Goal: Information Seeking & Learning: Compare options

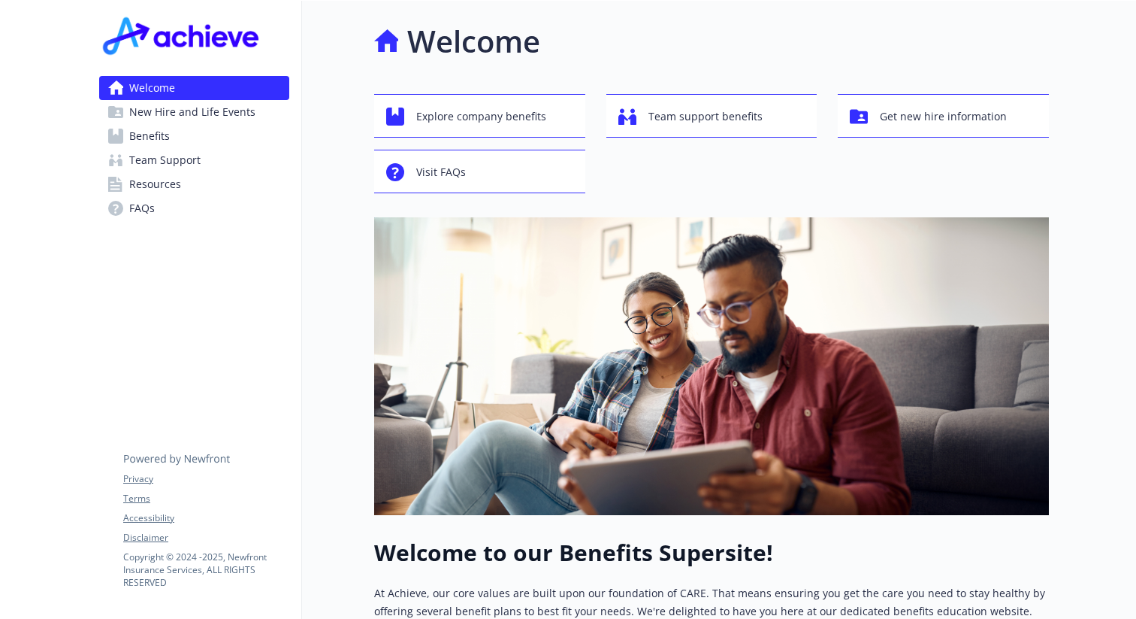
click at [144, 141] on span "Benefits" at bounding box center [149, 136] width 41 height 24
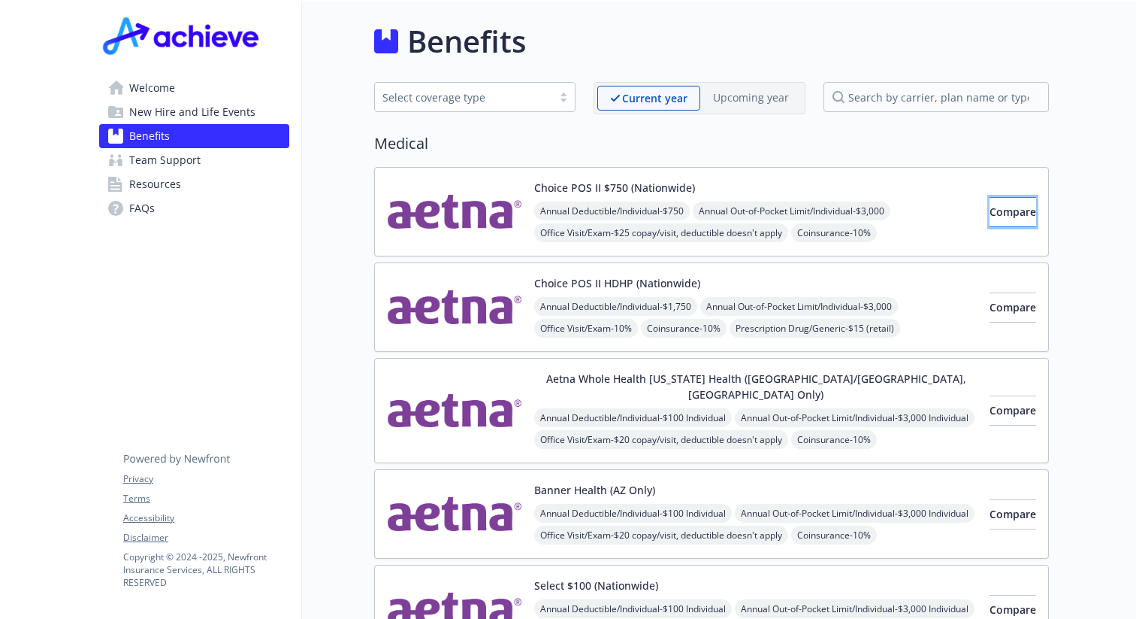
click at [995, 213] on span "Compare" at bounding box center [1013, 211] width 47 height 14
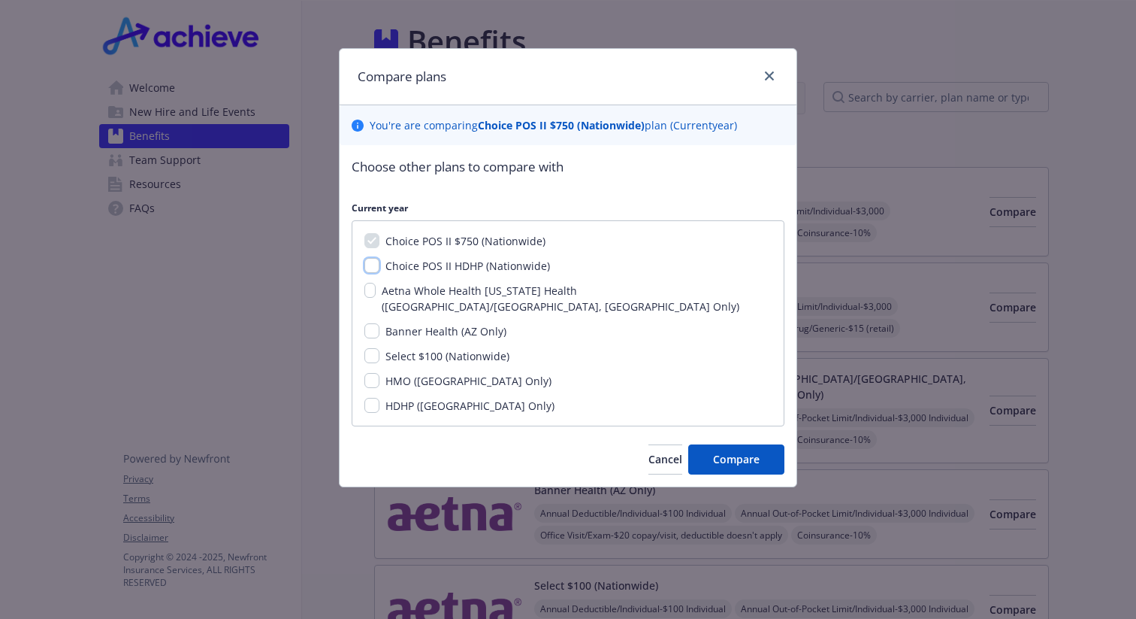
click at [365, 268] on input "Choice POS II HDHP (Nationwide)" at bounding box center [372, 265] width 15 height 15
checkbox input "true"
click at [374, 348] on input "Select $100 (Nationwide)" at bounding box center [372, 355] width 15 height 15
checkbox input "true"
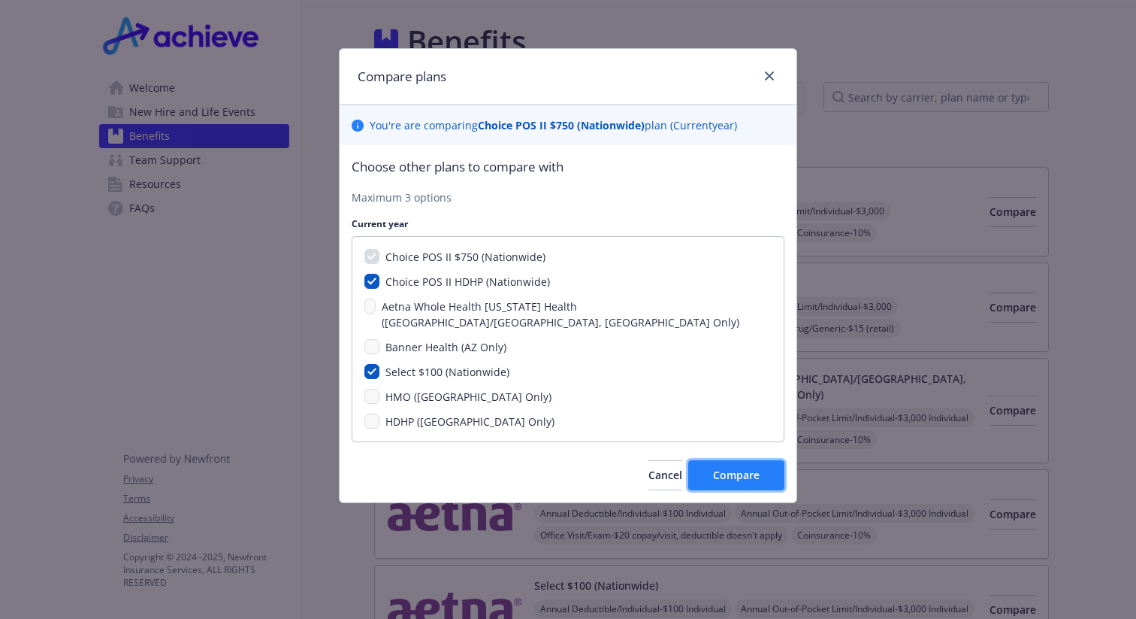
click at [715, 467] on span "Compare" at bounding box center [736, 474] width 47 height 14
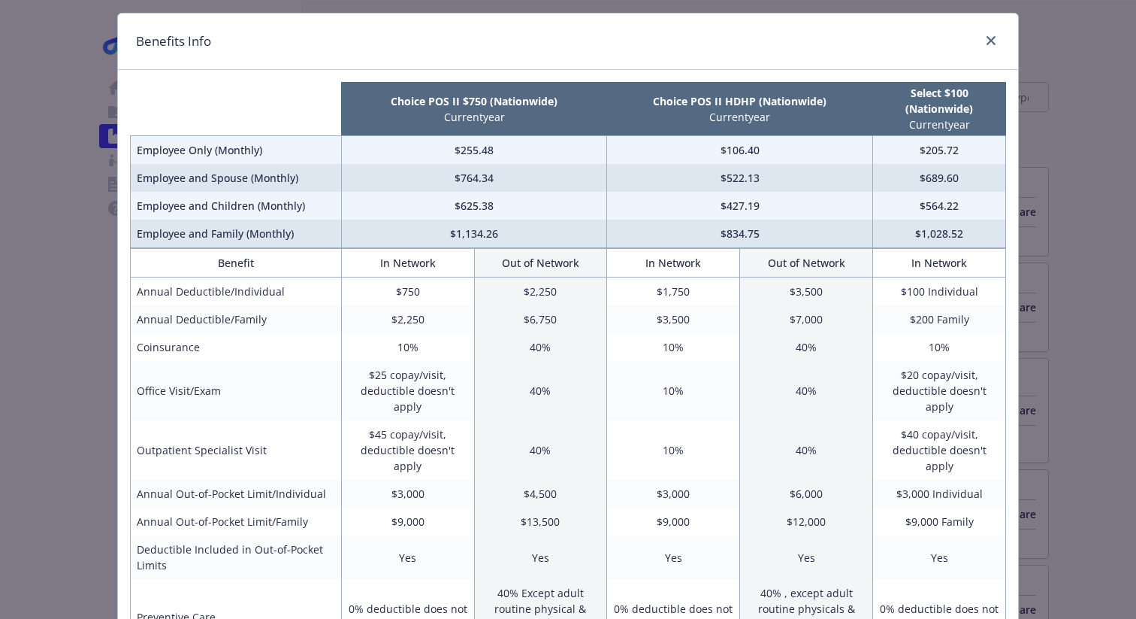
scroll to position [31, 0]
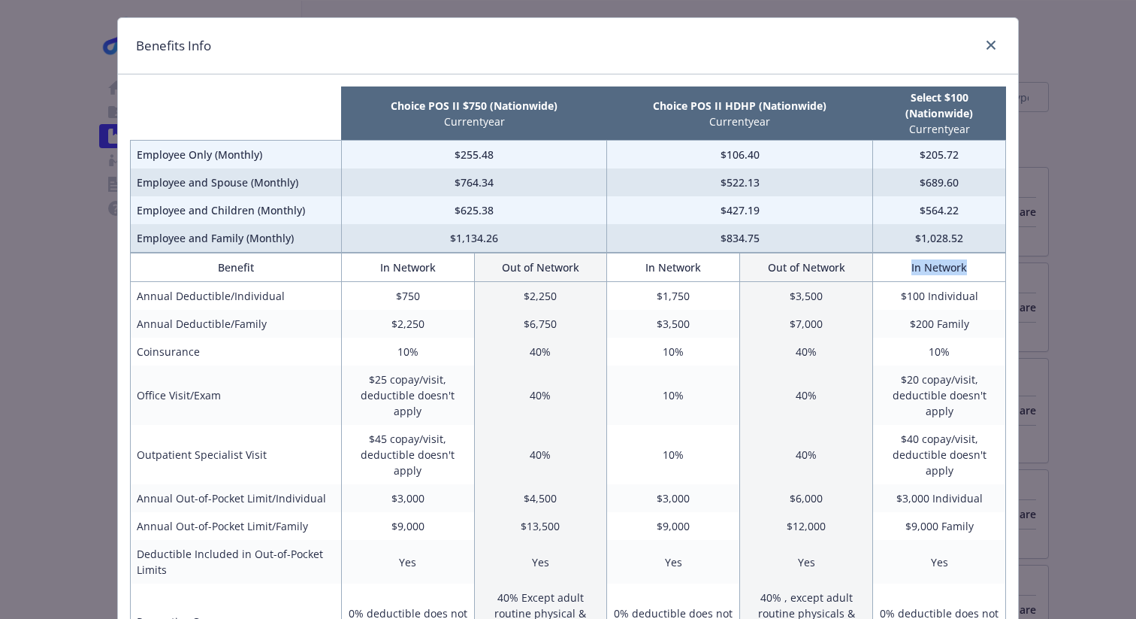
drag, startPoint x: 907, startPoint y: 271, endPoint x: 966, endPoint y: 275, distance: 58.7
click at [966, 275] on th "In Network" at bounding box center [939, 267] width 133 height 29
click at [930, 237] on td "$1,028.52" at bounding box center [939, 238] width 133 height 29
drag, startPoint x: 967, startPoint y: 242, endPoint x: 905, endPoint y: 237, distance: 62.6
click at [905, 237] on td "$1,028.52" at bounding box center [939, 238] width 133 height 29
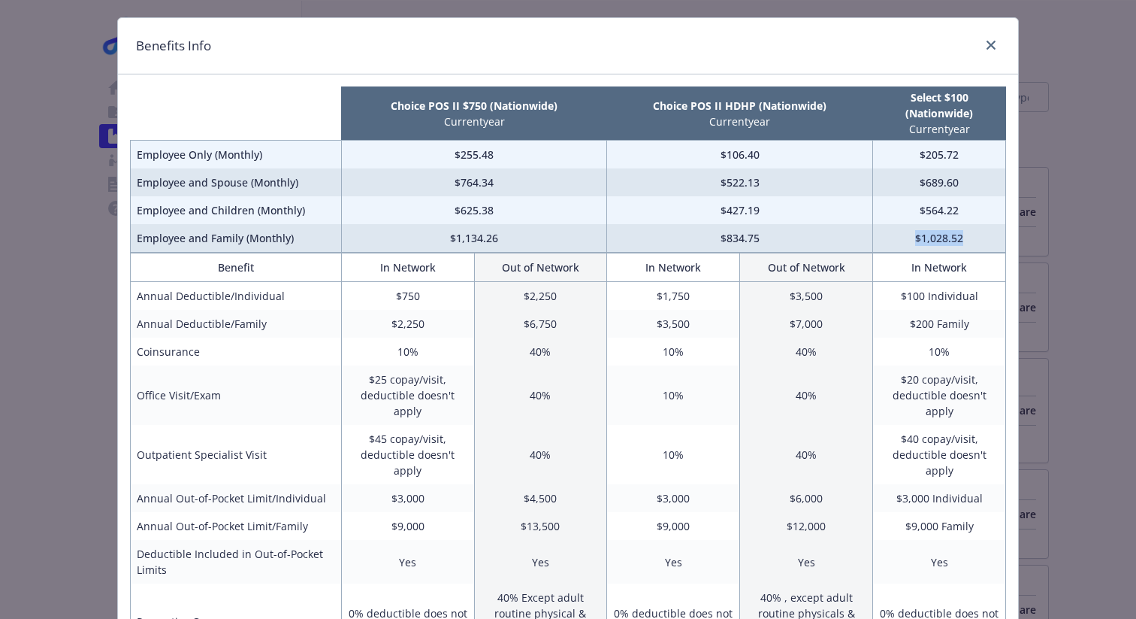
scroll to position [74, 0]
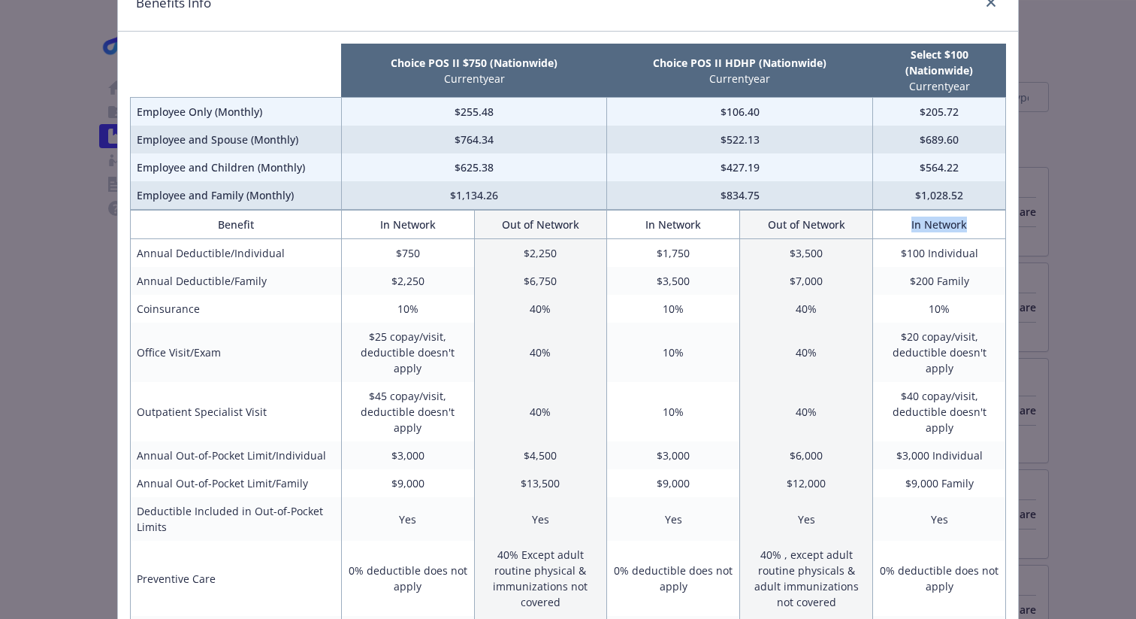
drag, startPoint x: 905, startPoint y: 222, endPoint x: 973, endPoint y: 222, distance: 68.4
click at [973, 224] on th "In Network" at bounding box center [939, 224] width 133 height 29
click at [741, 202] on td "$834.75" at bounding box center [740, 195] width 266 height 29
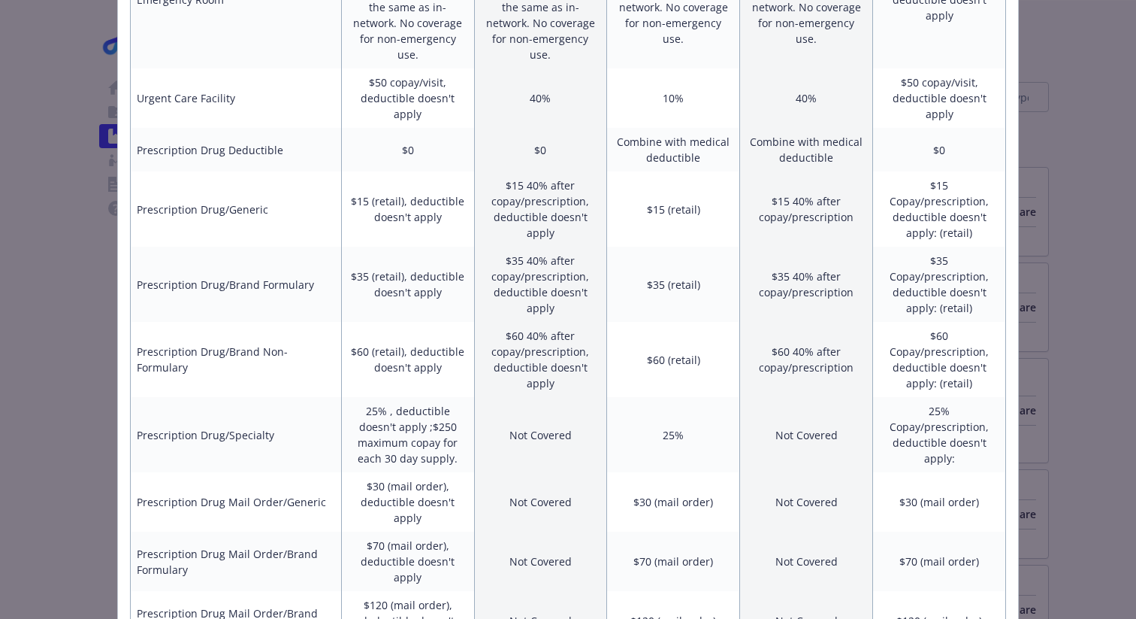
scroll to position [853, 0]
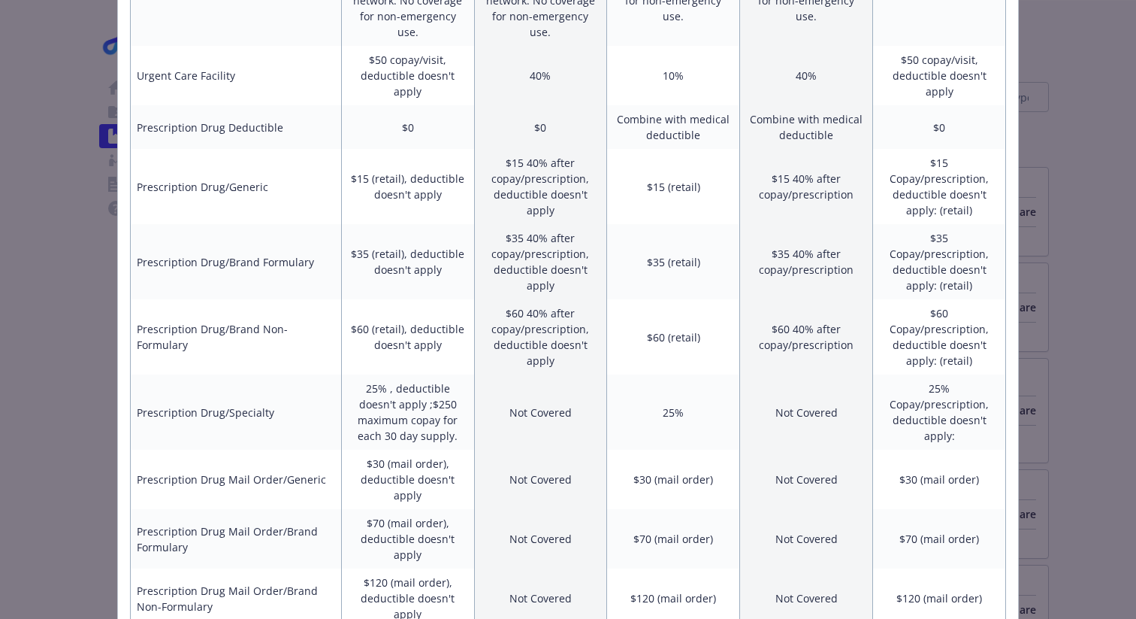
click at [1051, 332] on div "Benefits Info Choice POS II $750 (Nationwide) Current year Choice POS II HDHP (…" at bounding box center [568, 309] width 1136 height 619
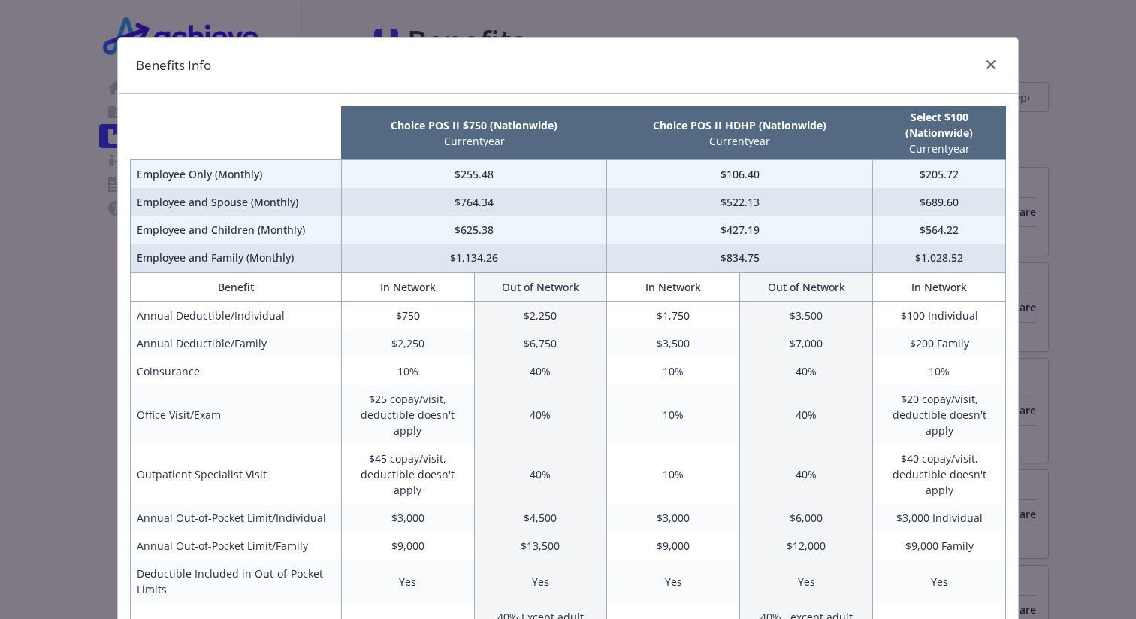
scroll to position [0, 0]
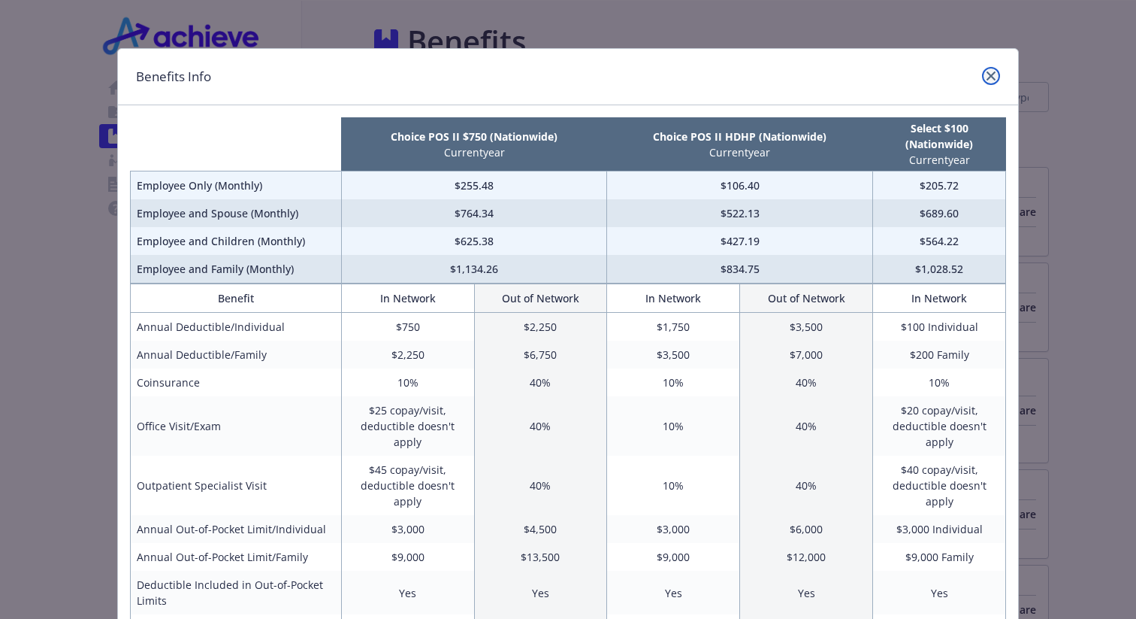
click at [990, 77] on icon "close" at bounding box center [991, 75] width 9 height 9
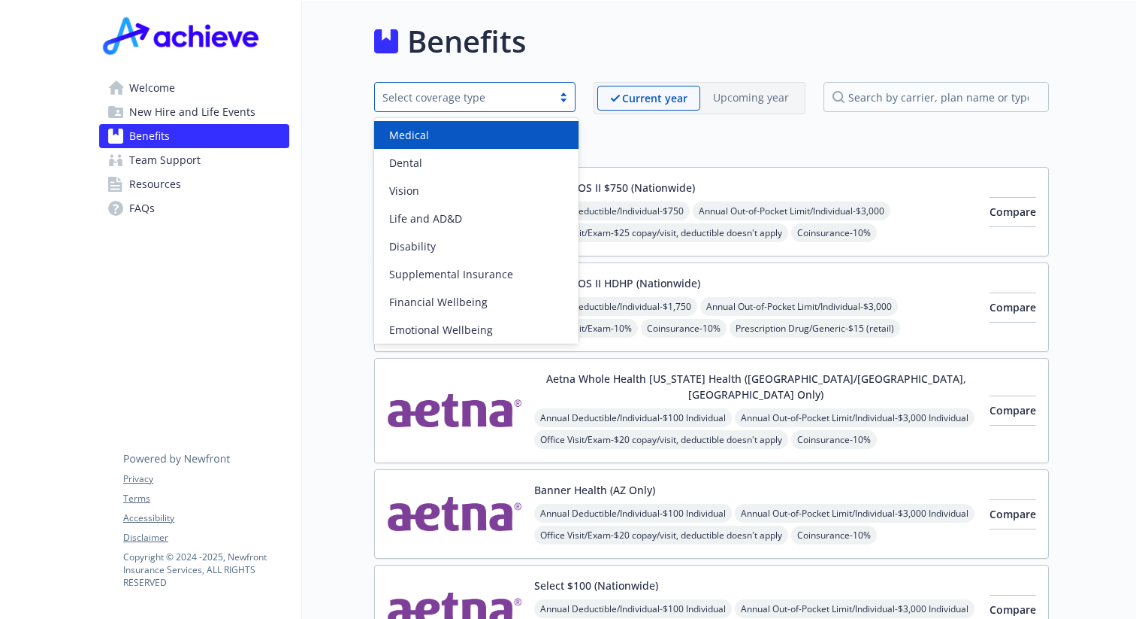
click at [552, 100] on div "Select coverage type" at bounding box center [463, 97] width 177 height 19
click at [706, 135] on h2 "Medical" at bounding box center [711, 143] width 675 height 23
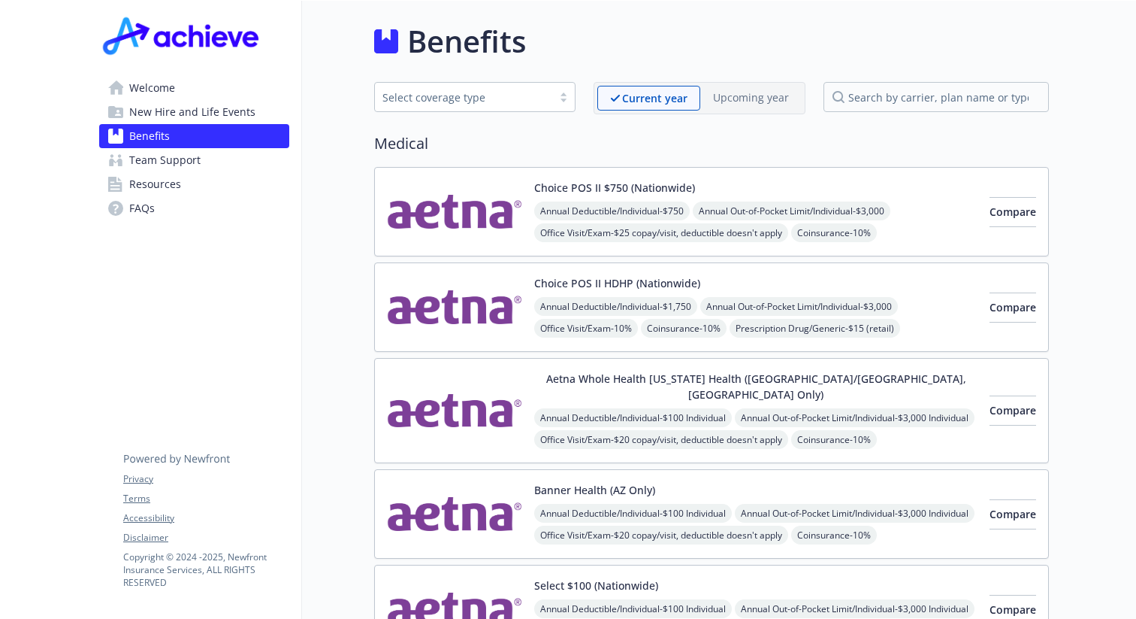
click at [613, 279] on button "Choice POS II HDHP (Nationwide)" at bounding box center [617, 283] width 166 height 16
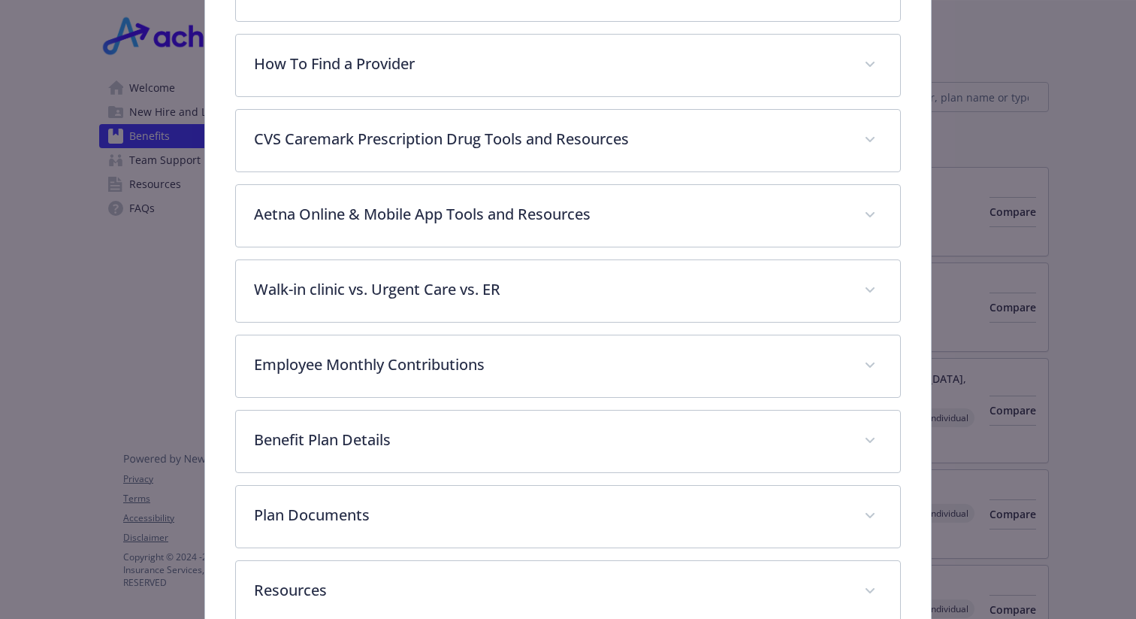
scroll to position [516, 0]
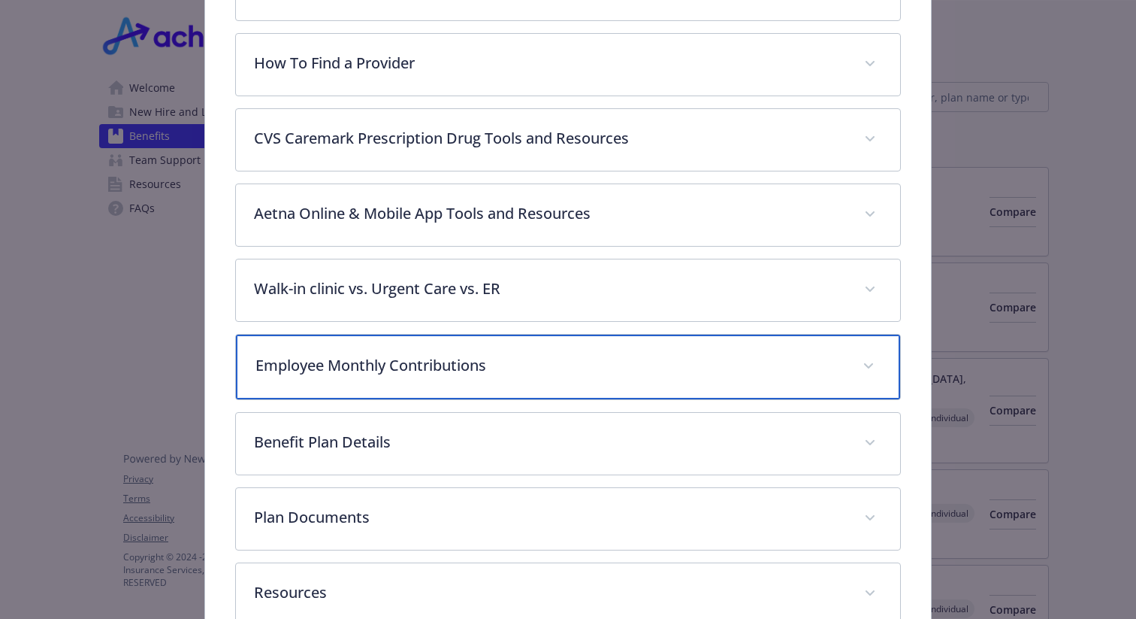
click at [516, 352] on div "Employee Monthly Contributions" at bounding box center [568, 366] width 664 height 65
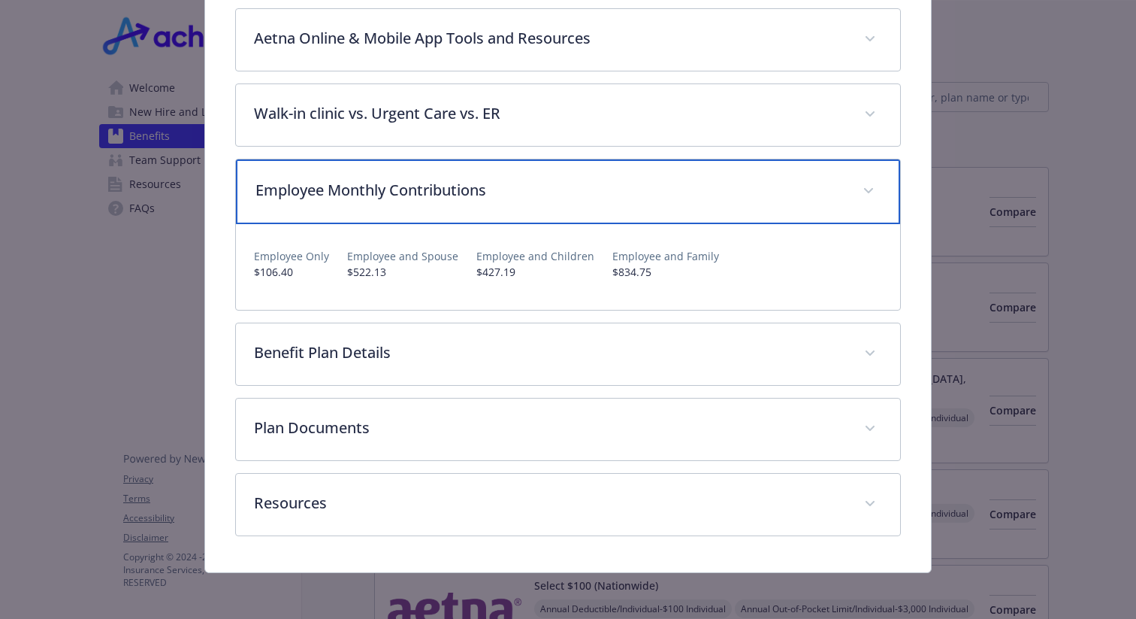
scroll to position [693, 0]
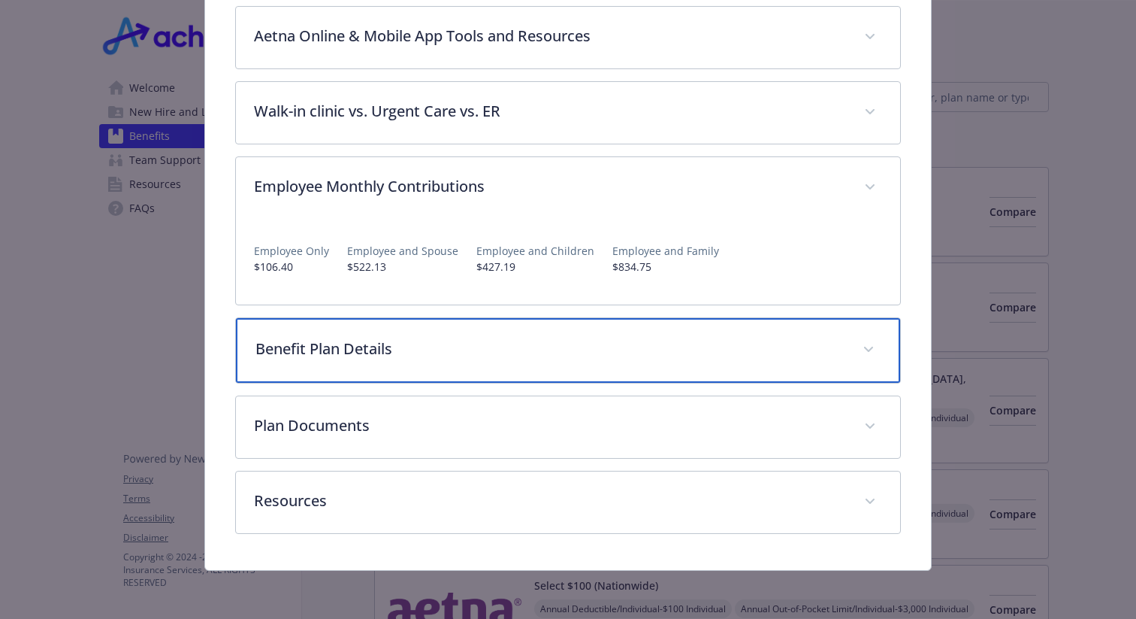
click at [516, 355] on p "Benefit Plan Details" at bounding box center [550, 348] width 589 height 23
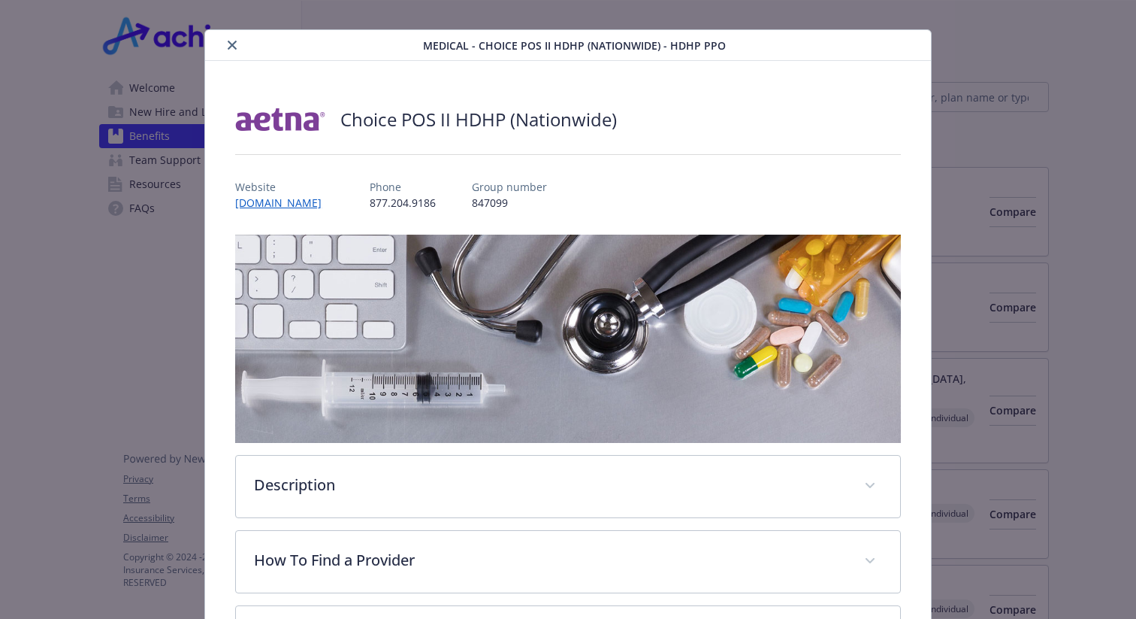
scroll to position [0, 0]
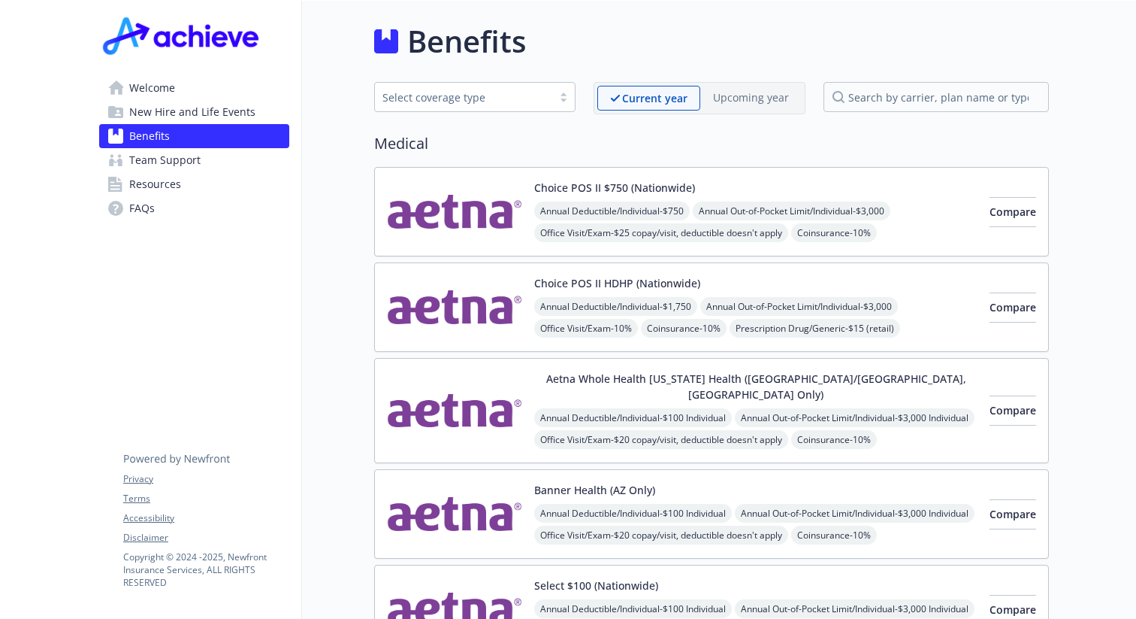
click at [624, 280] on button "Choice POS II HDHP (Nationwide)" at bounding box center [617, 283] width 166 height 16
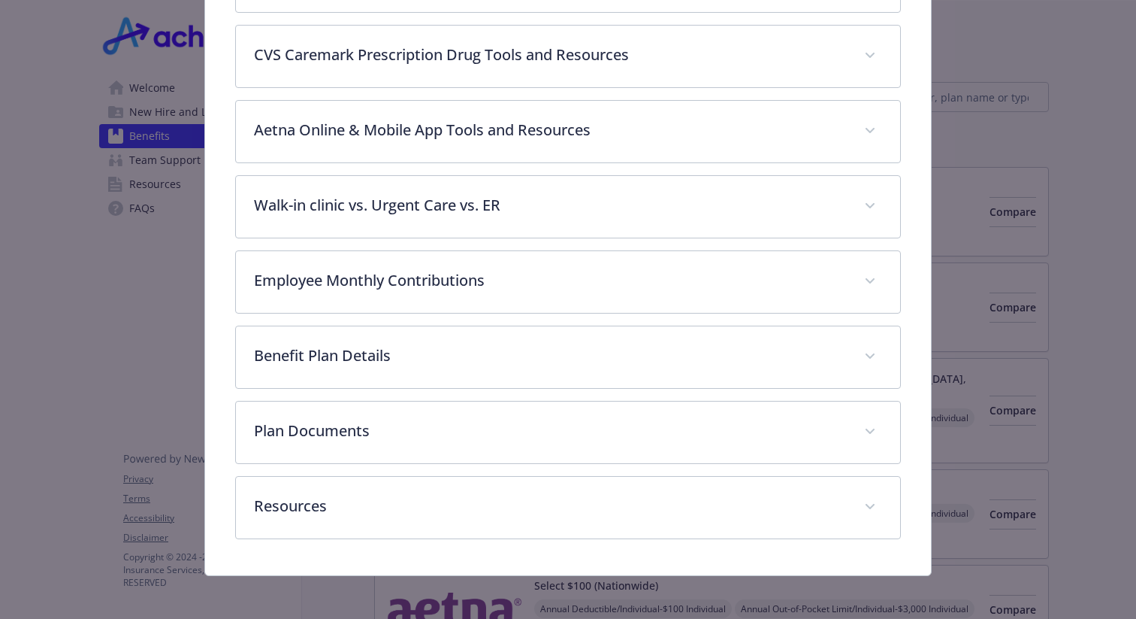
scroll to position [604, 0]
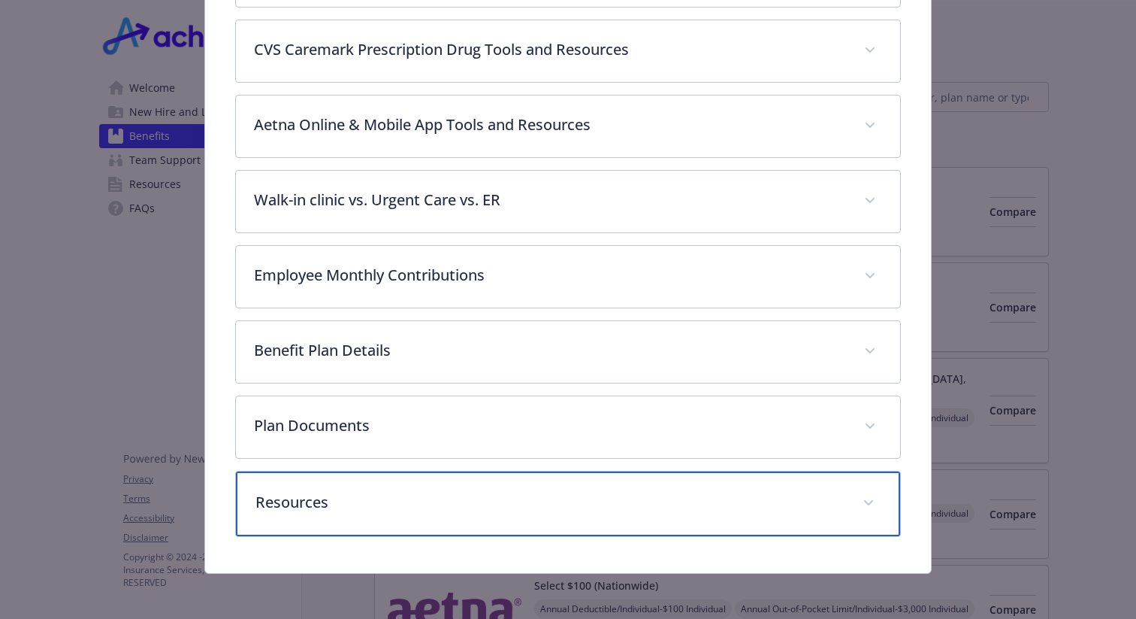
click at [707, 512] on div "Resources" at bounding box center [568, 503] width 664 height 65
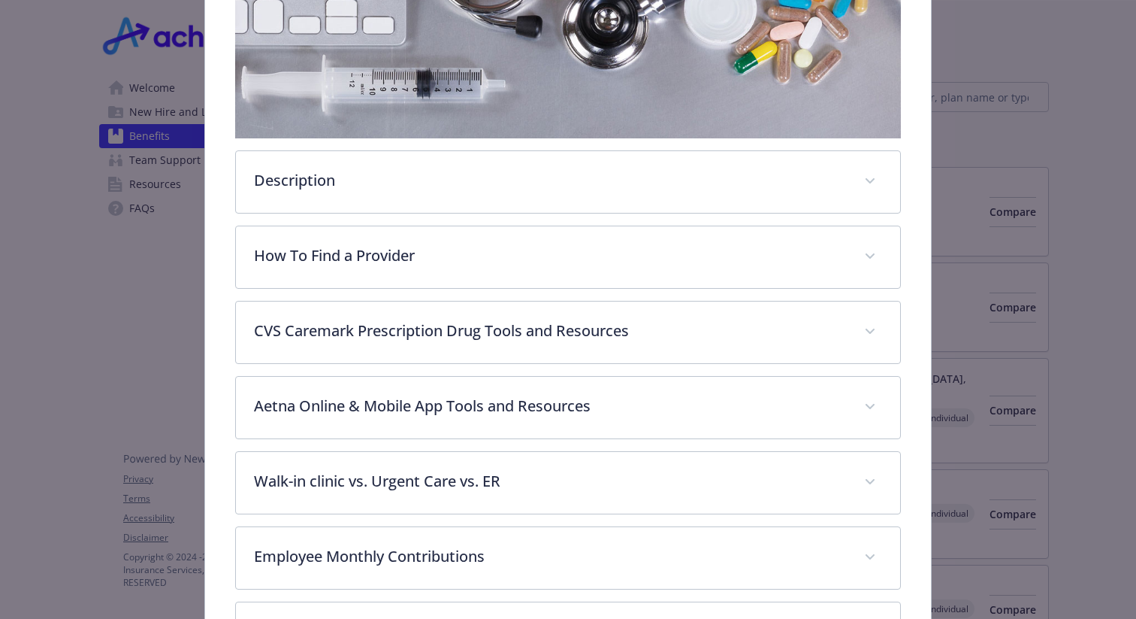
scroll to position [322, 0]
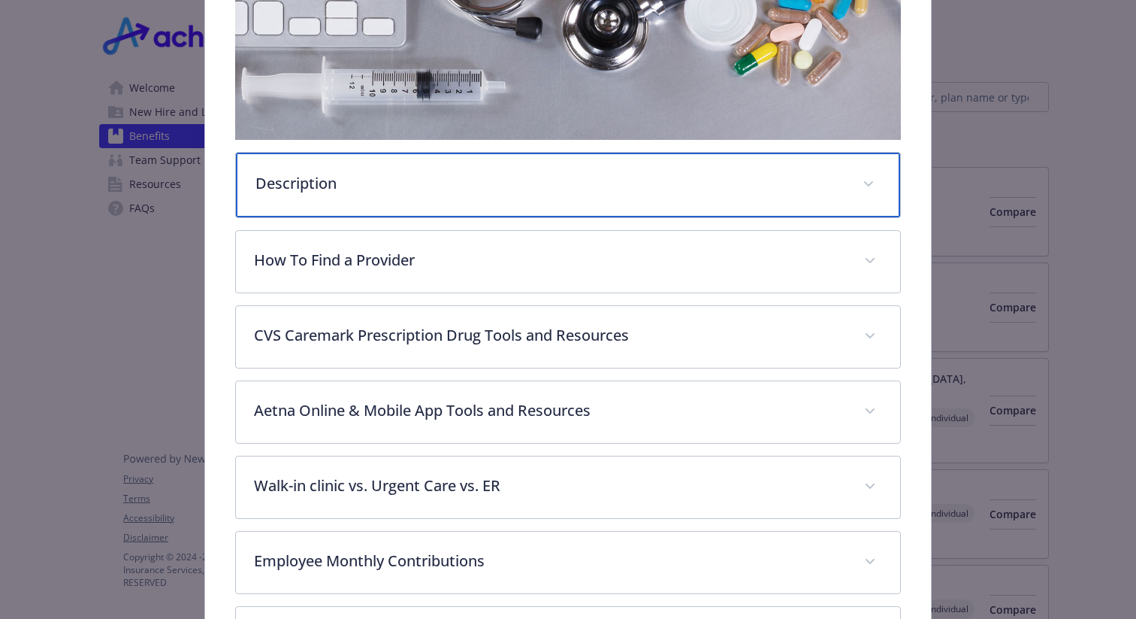
click at [801, 189] on p "Description" at bounding box center [550, 183] width 589 height 23
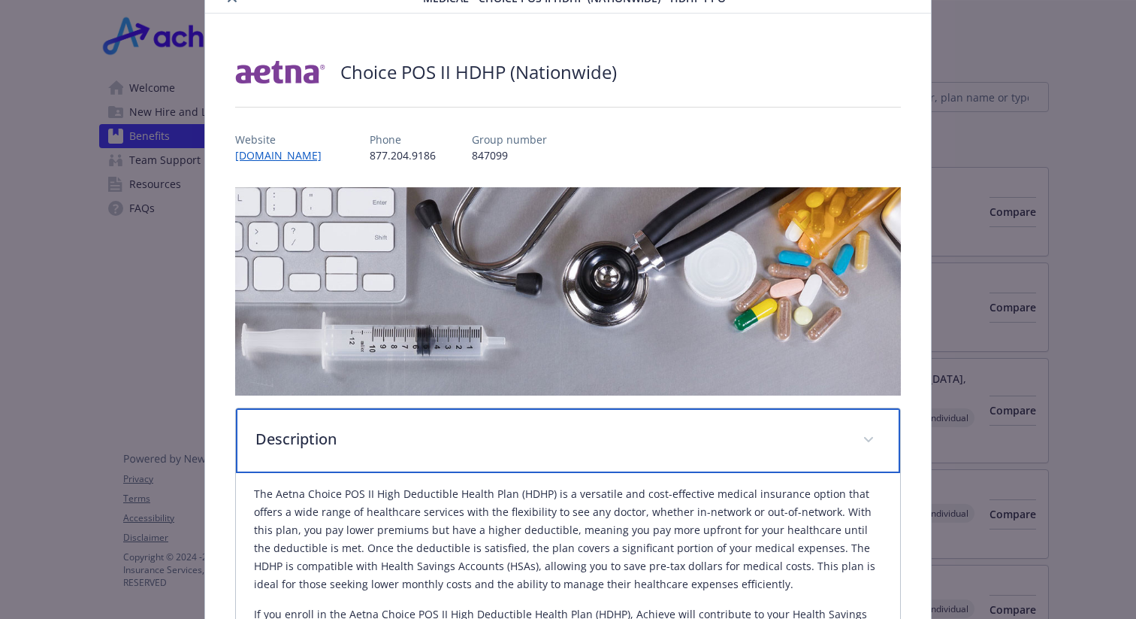
scroll to position [0, 0]
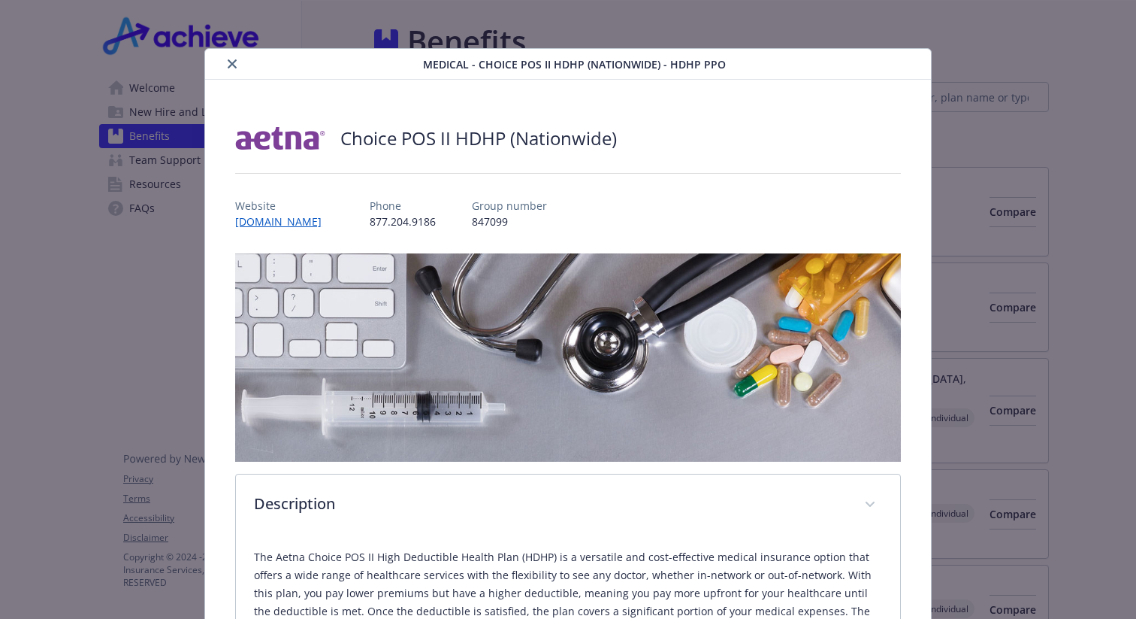
click at [342, 198] on div "Website [DOMAIN_NAME] Phone [PHONE_NUMBER] Group number 847099" at bounding box center [568, 208] width 666 height 44
click at [233, 58] on button "close" at bounding box center [232, 64] width 18 height 18
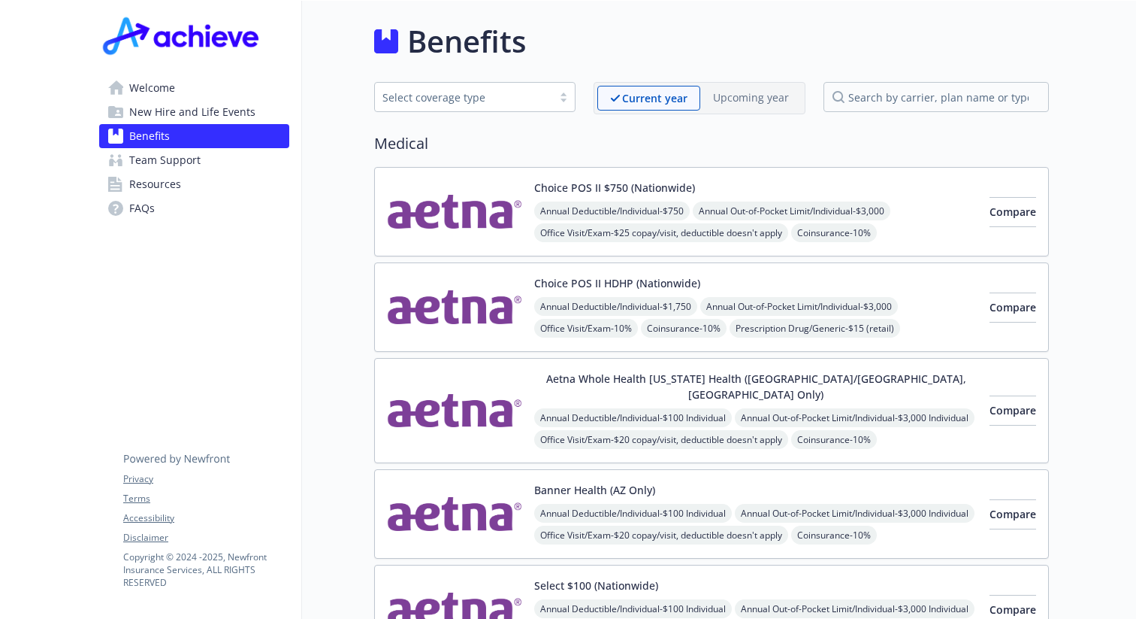
click at [632, 188] on button "Choice POS II $750 (Nationwide)" at bounding box center [614, 188] width 161 height 16
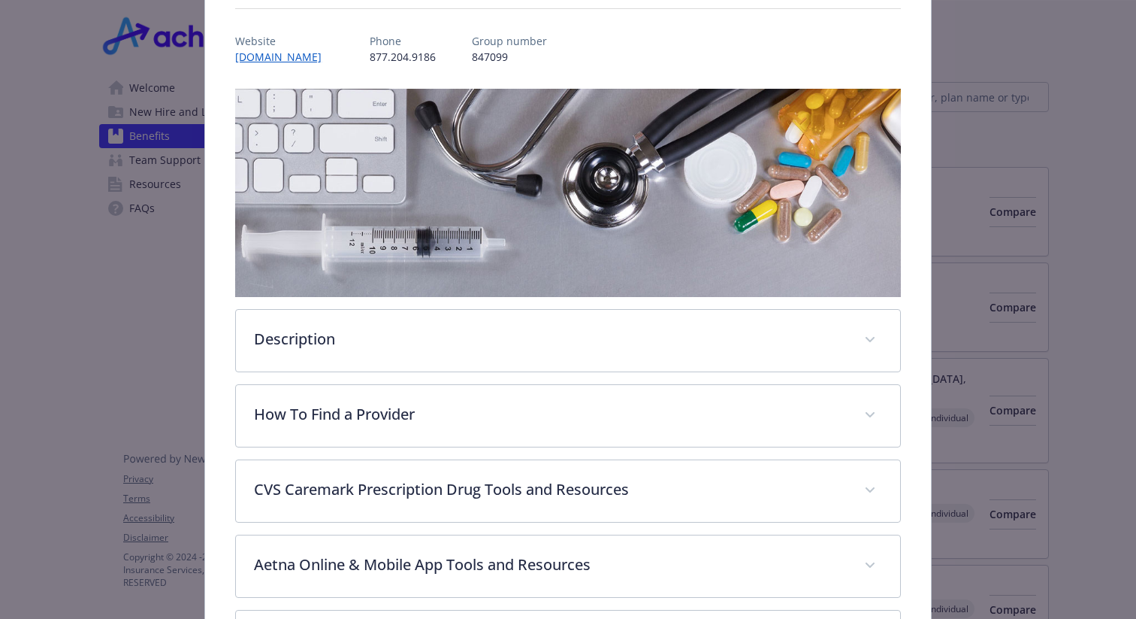
scroll to position [280, 0]
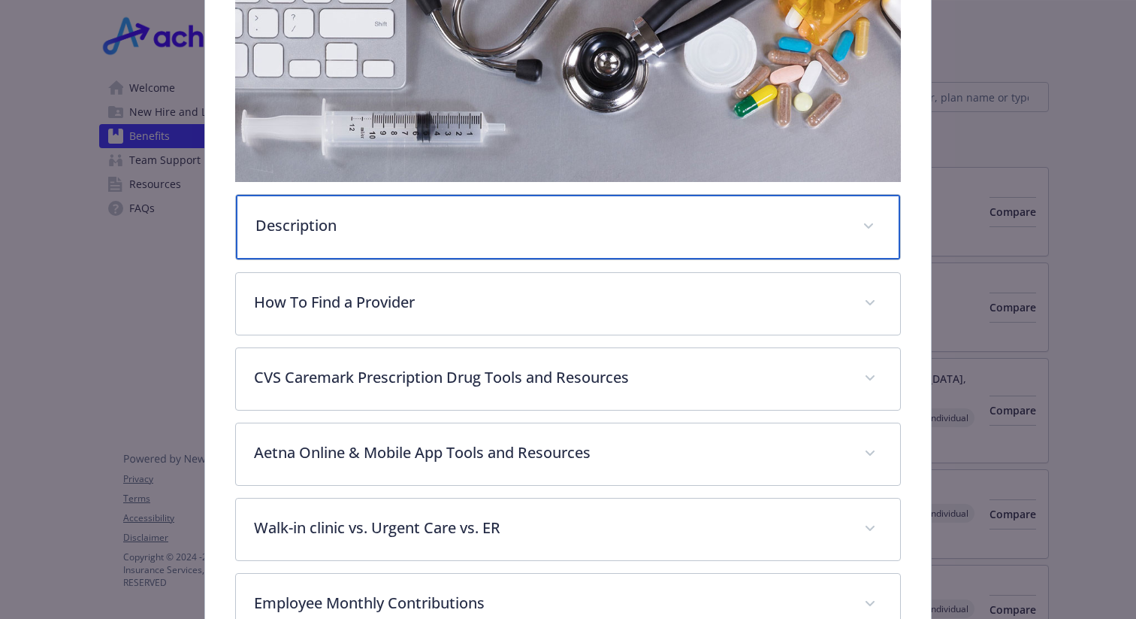
click at [522, 228] on p "Description" at bounding box center [550, 225] width 589 height 23
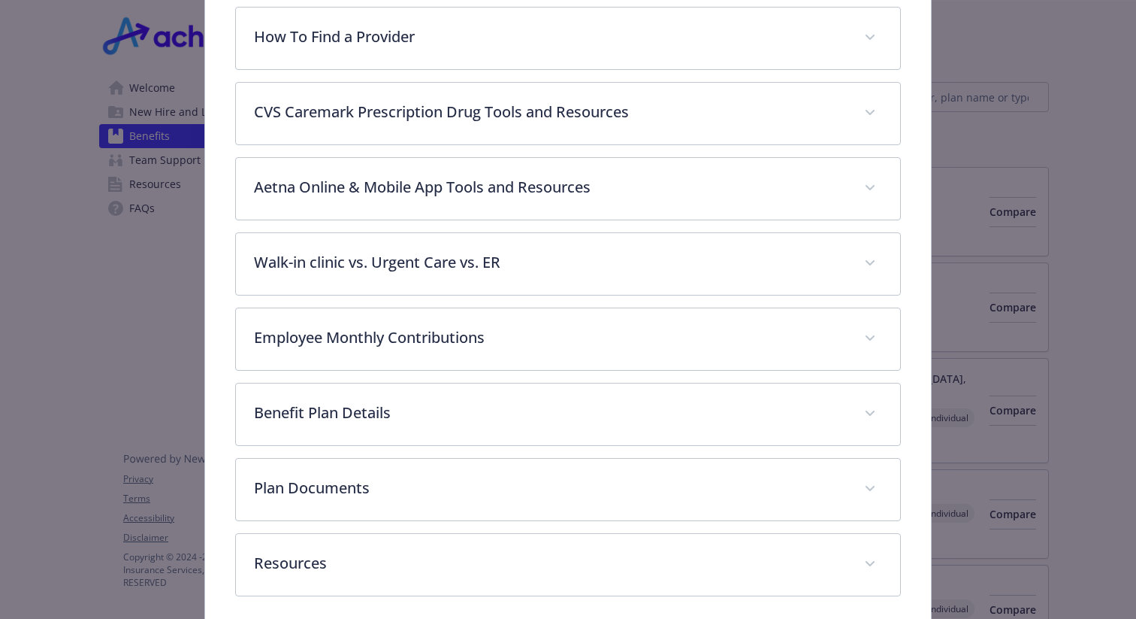
scroll to position [683, 0]
